Goal: Check status: Check status

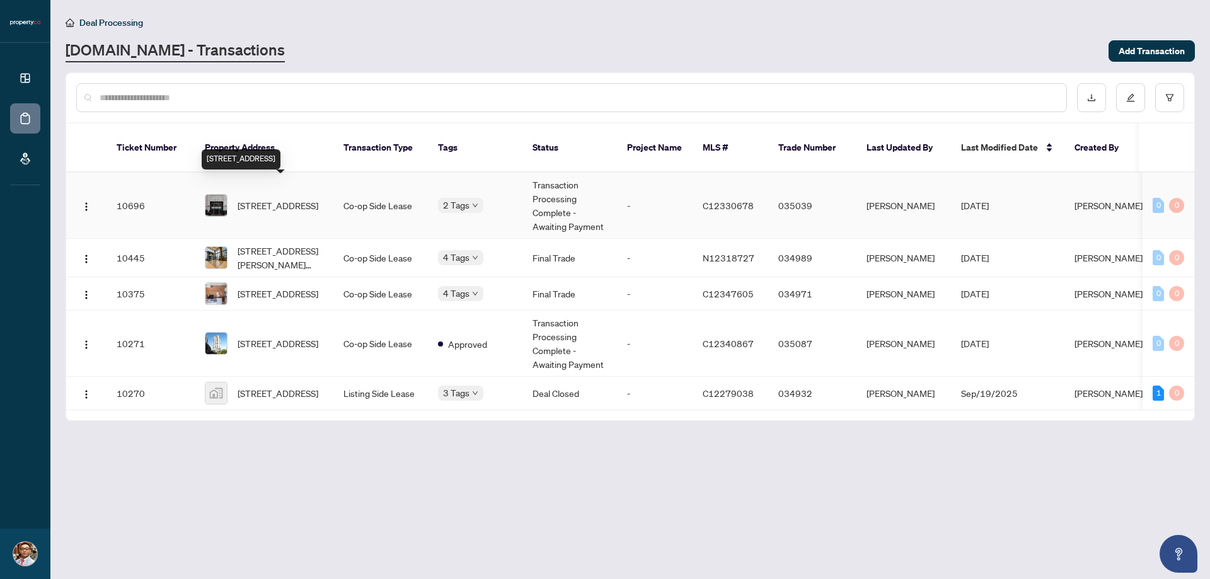
click at [285, 198] on span "[STREET_ADDRESS]" at bounding box center [277, 205] width 81 height 14
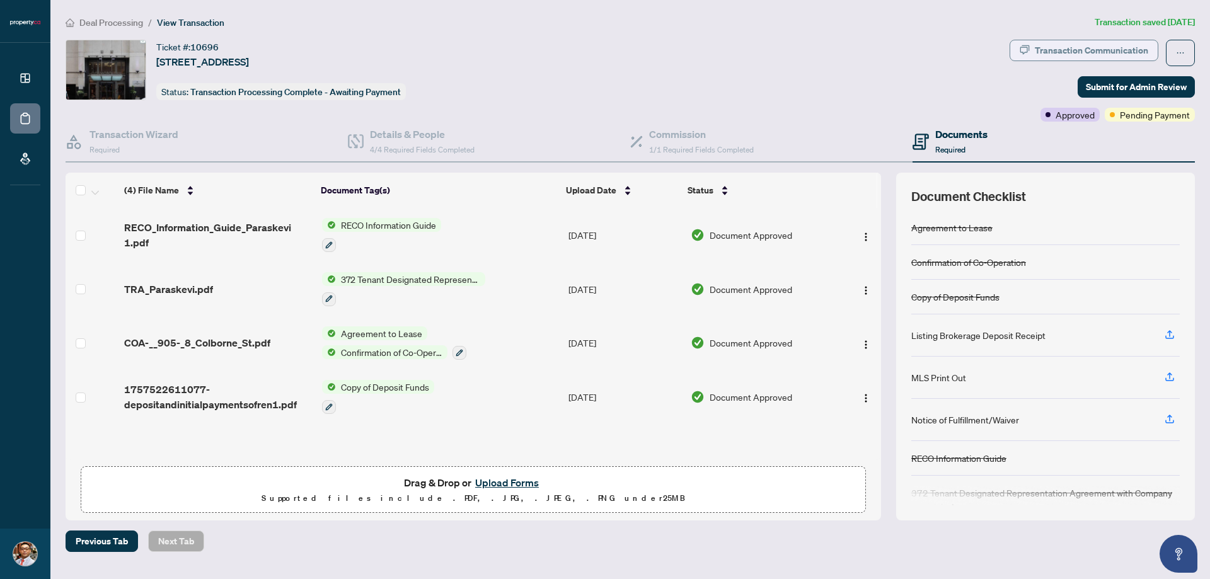
click at [1098, 52] on div "Transaction Communication" at bounding box center [1090, 50] width 113 height 20
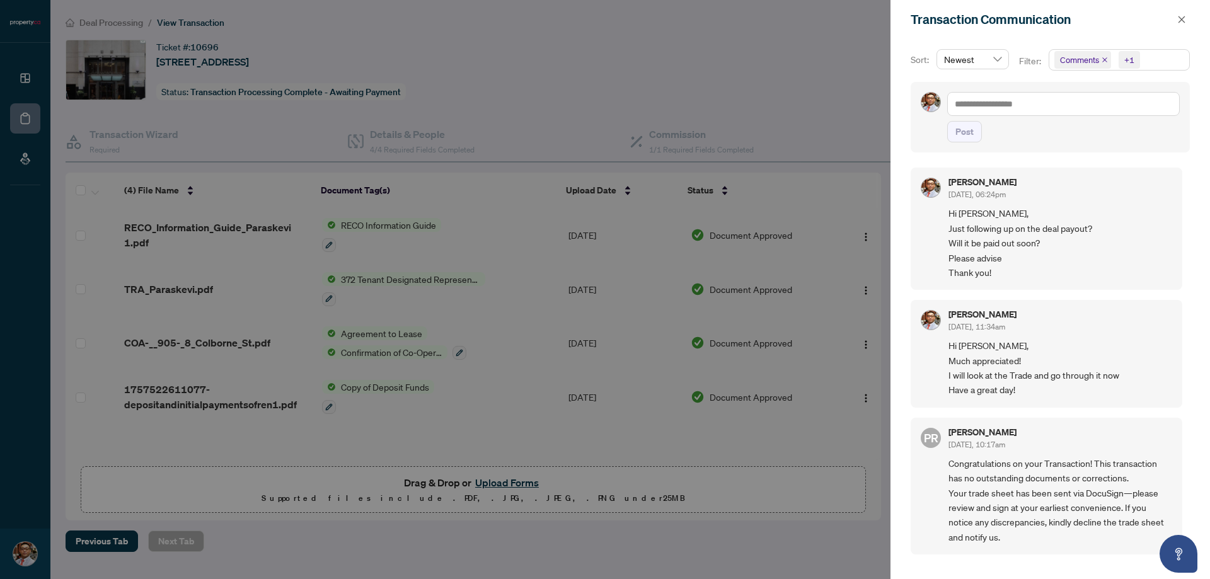
click at [844, 78] on div at bounding box center [605, 289] width 1210 height 579
click at [1186, 19] on button "button" at bounding box center [1181, 19] width 16 height 15
